Goal: Information Seeking & Learning: Learn about a topic

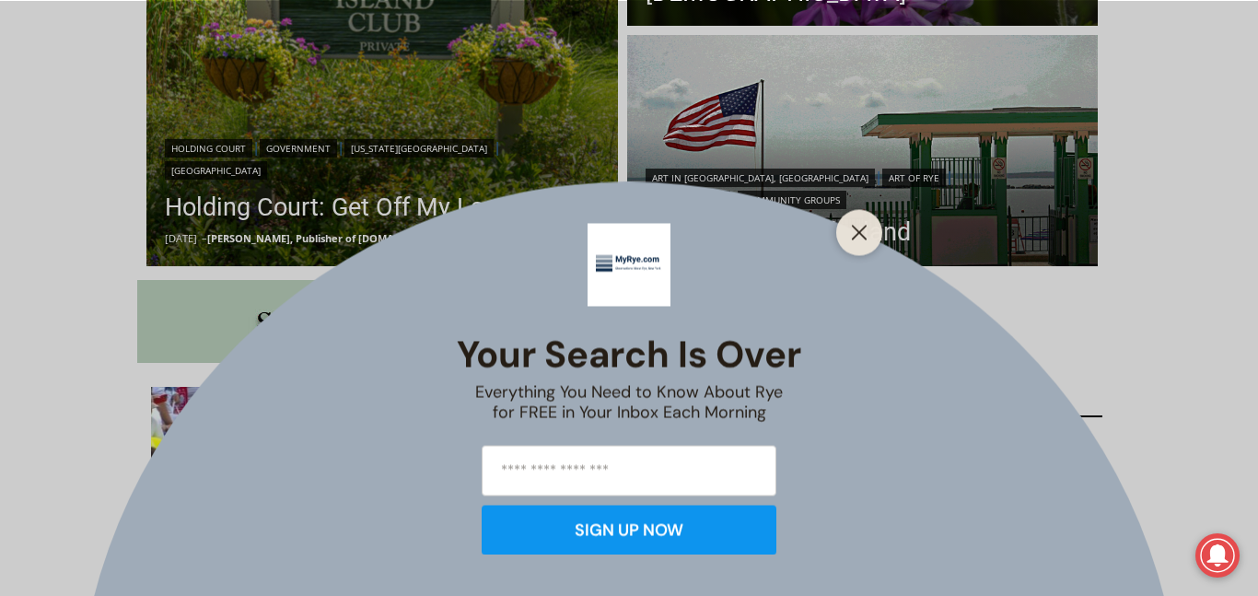
scroll to position [723, 0]
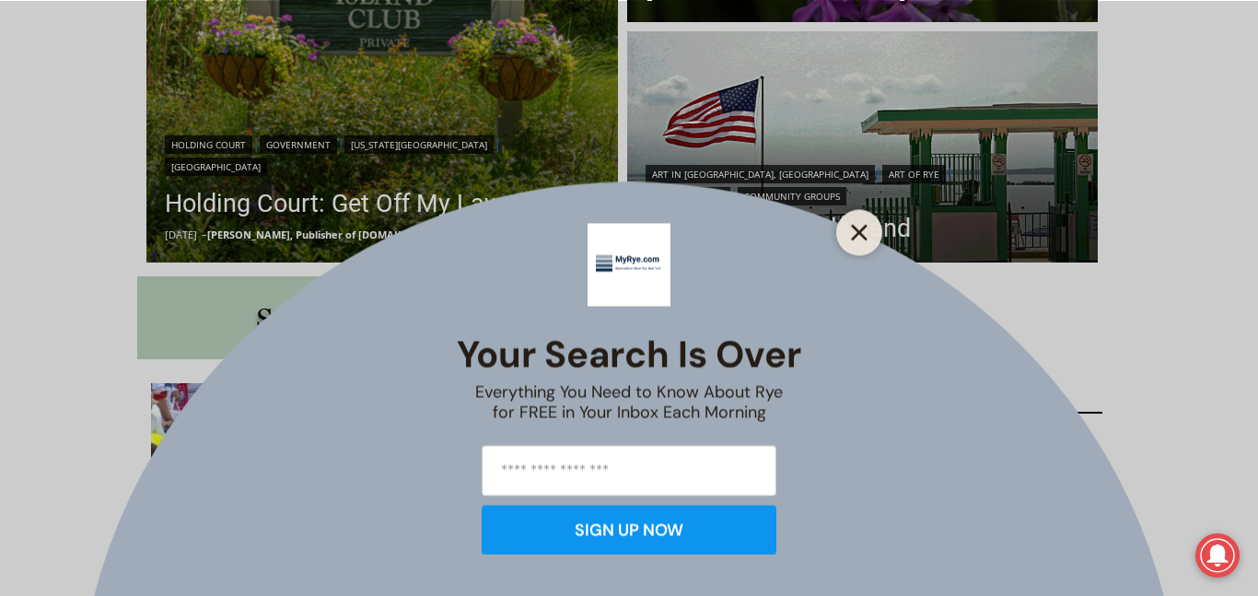
click at [855, 240] on icon "Close" at bounding box center [859, 232] width 17 height 17
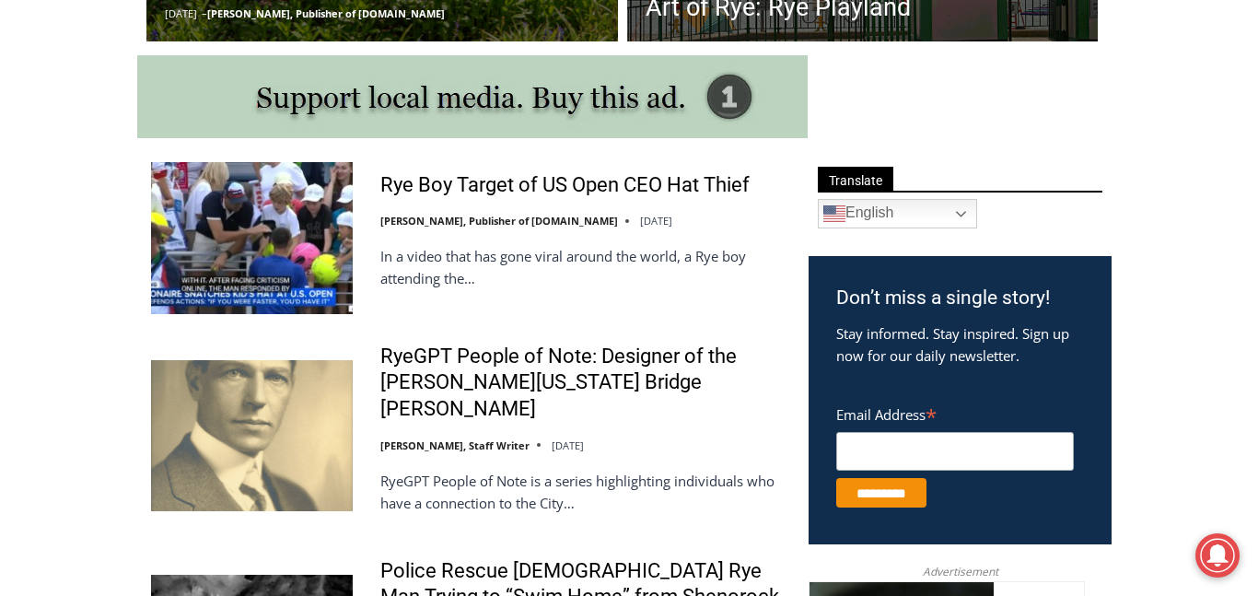
scroll to position [981, 0]
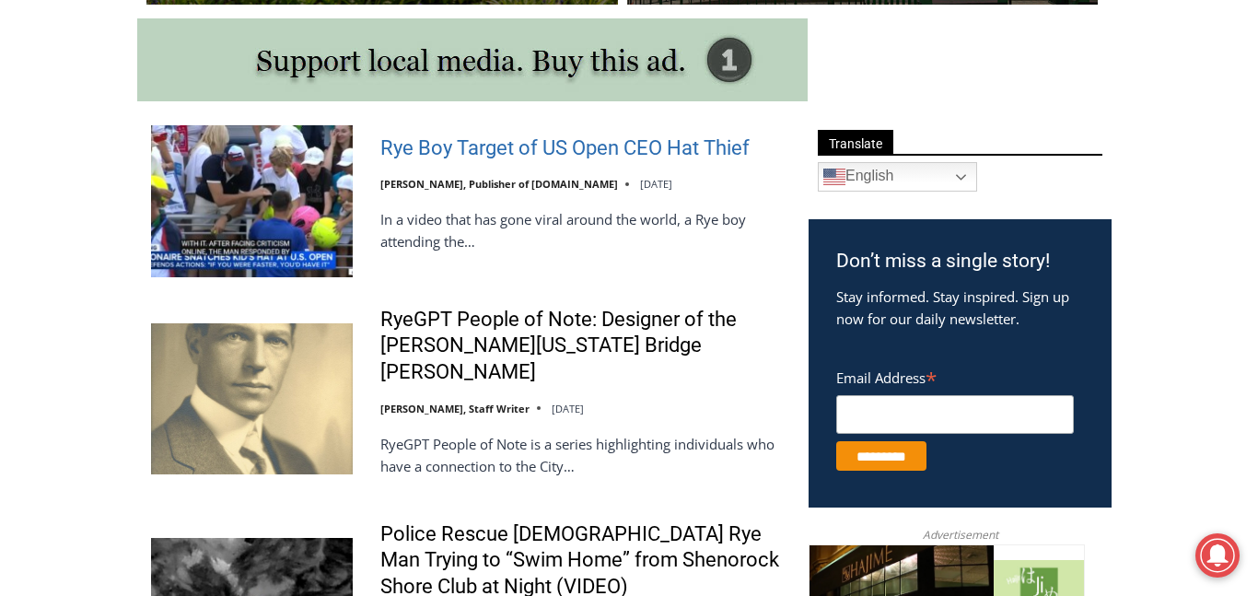
click at [712, 148] on link "Rye Boy Target of US Open CEO Hat Thief" at bounding box center [564, 148] width 369 height 27
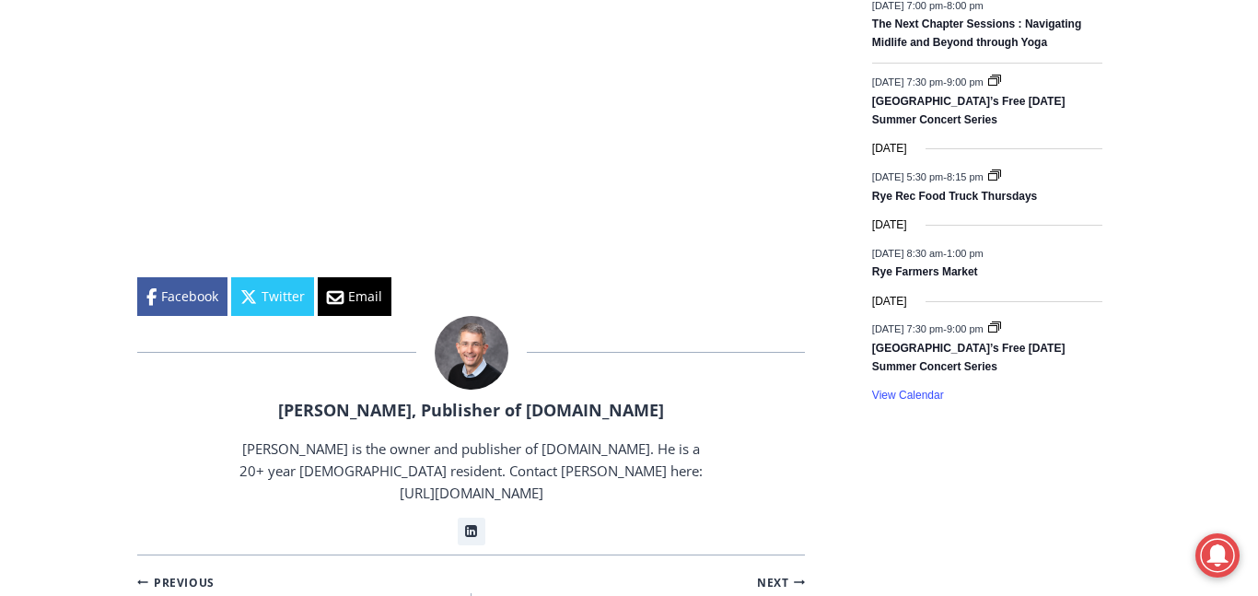
scroll to position [2874, 0]
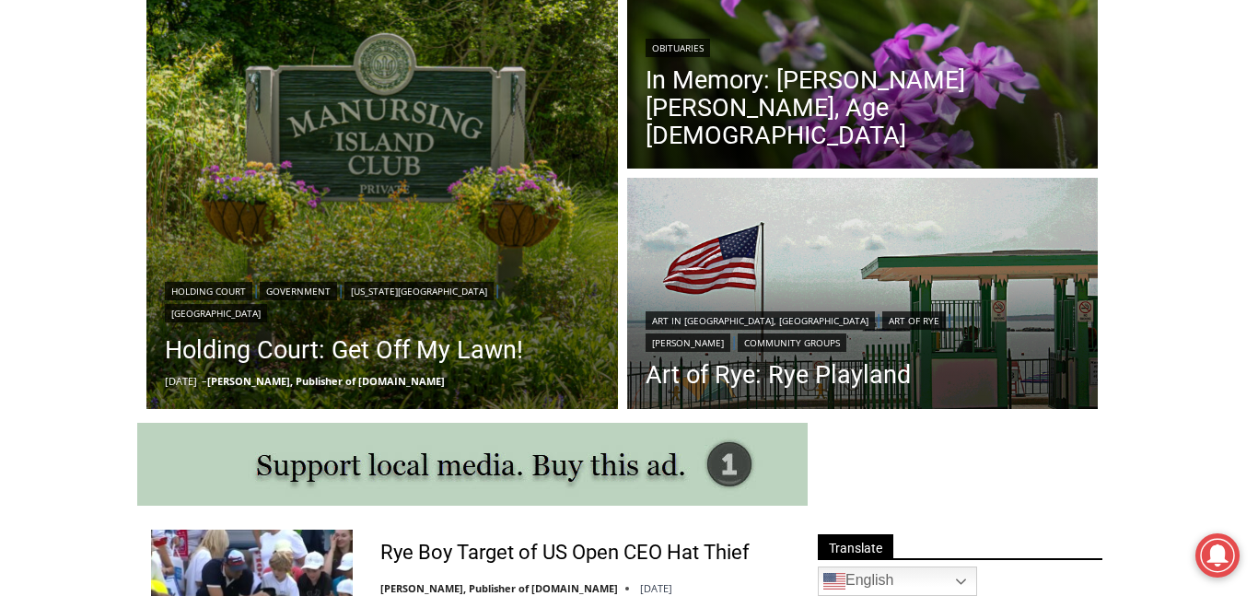
scroll to position [540, 0]
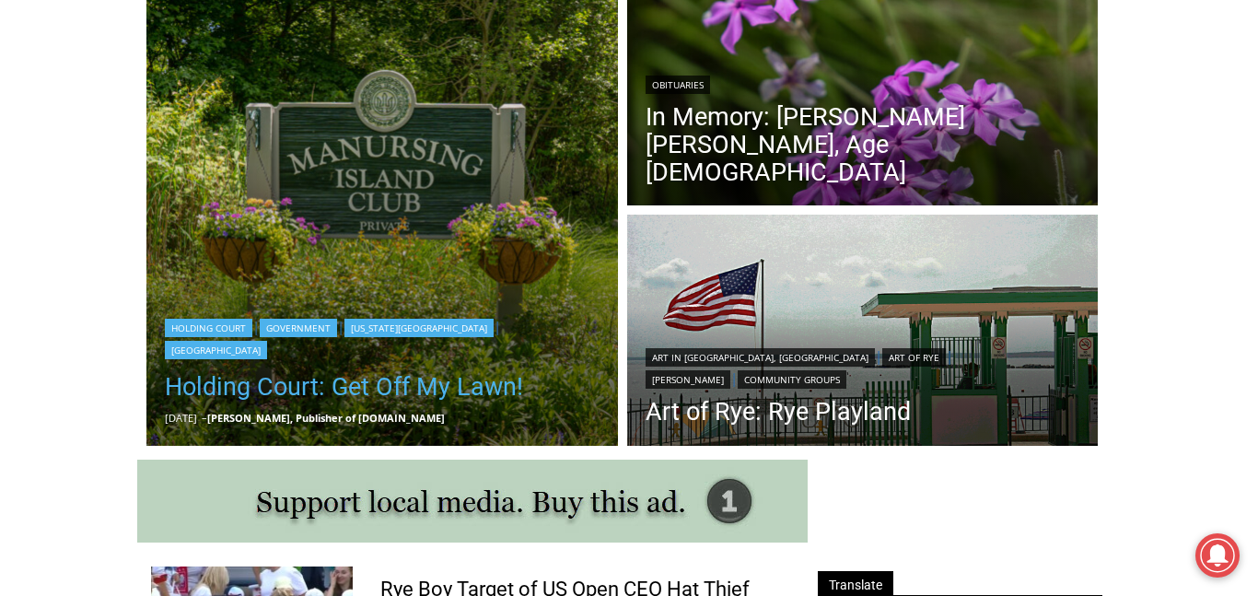
click at [413, 383] on link "Holding Court: Get Off My Lawn!" at bounding box center [382, 386] width 435 height 37
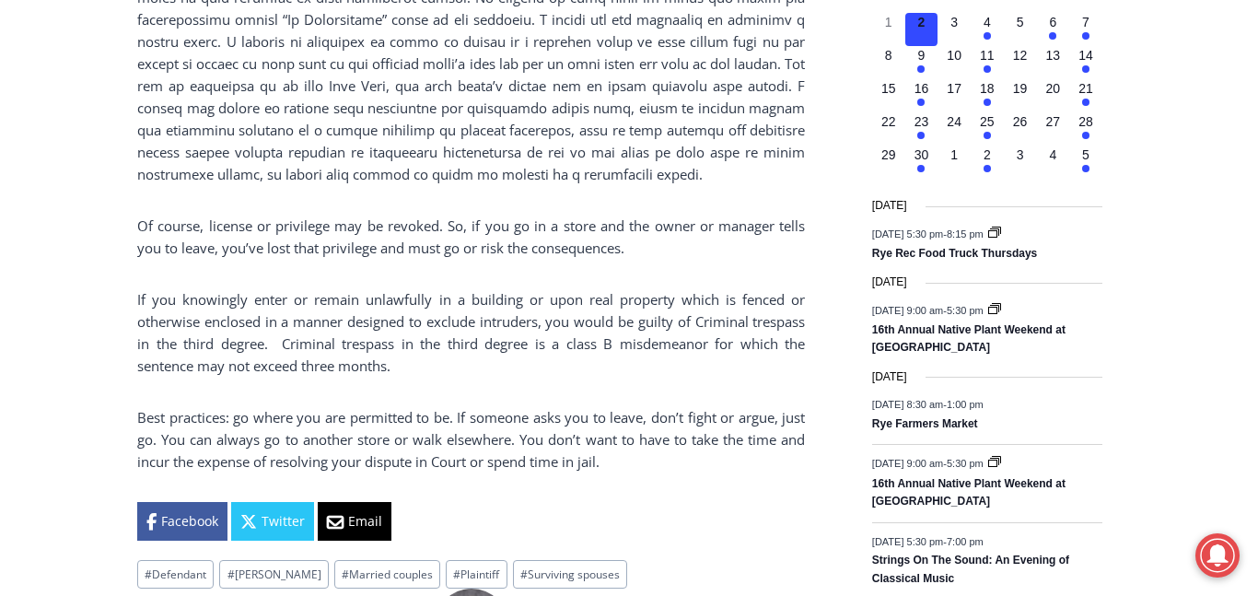
scroll to position [2211, 0]
